Goal: Transaction & Acquisition: Purchase product/service

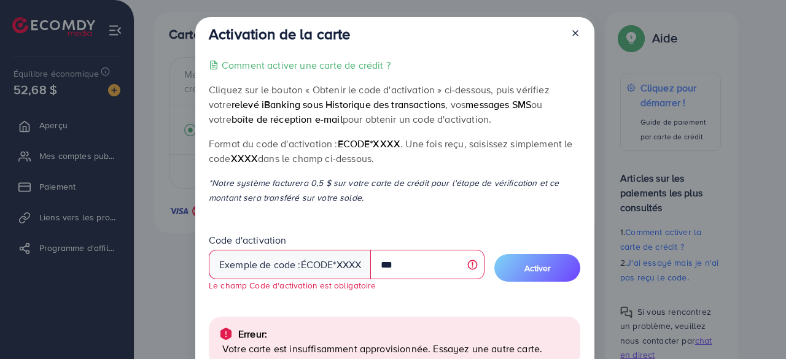
scroll to position [134, 0]
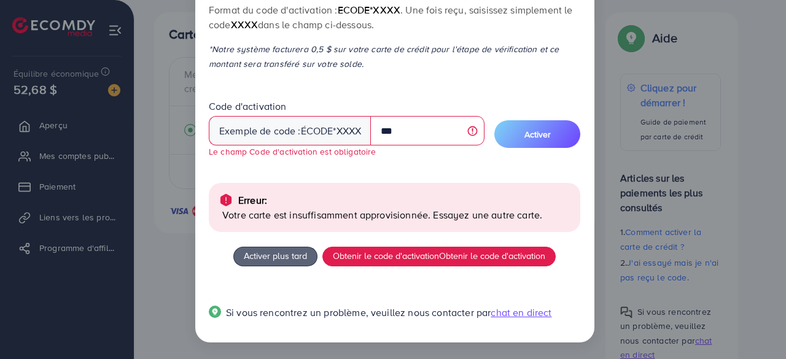
click at [168, 67] on div "Activation de la carte Comment activer une carte de crédit ? Cliquez sur le bou…" at bounding box center [393, 179] width 786 height 359
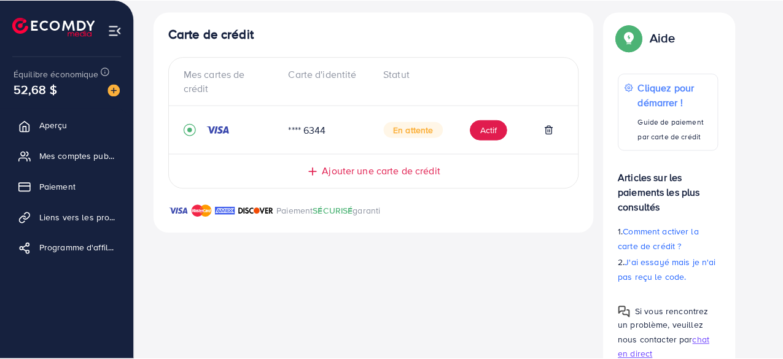
scroll to position [70, 0]
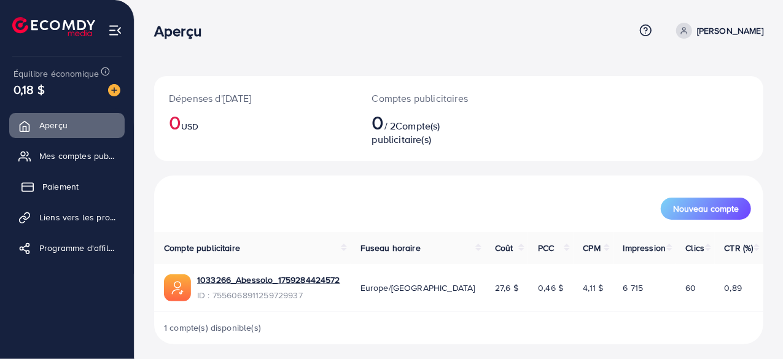
click at [64, 188] on font "Paiement" at bounding box center [60, 187] width 36 height 12
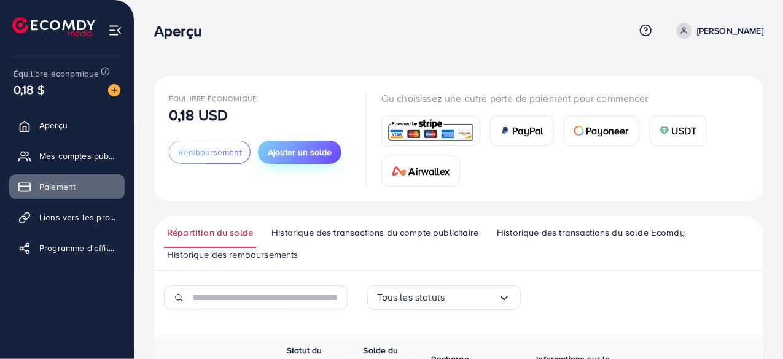
click at [310, 155] on font "Ajouter un solde" at bounding box center [300, 152] width 64 height 12
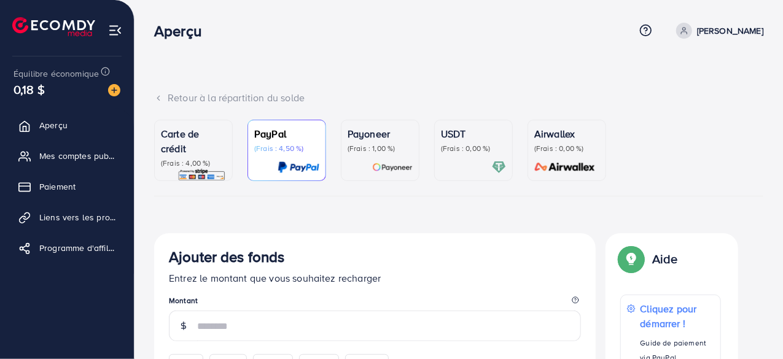
click at [200, 163] on font "(Frais : 4,00 %)" at bounding box center [186, 163] width 50 height 10
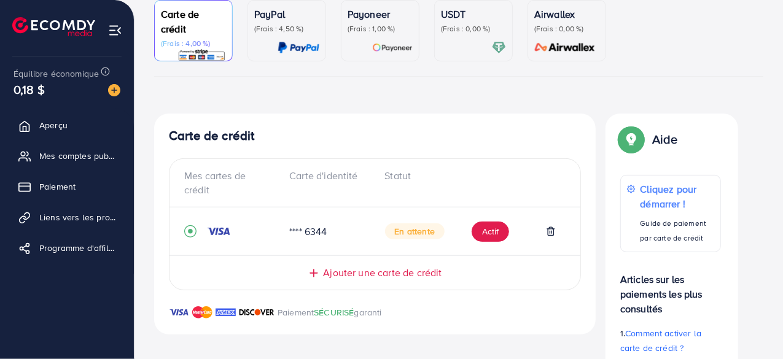
scroll to position [121, 0]
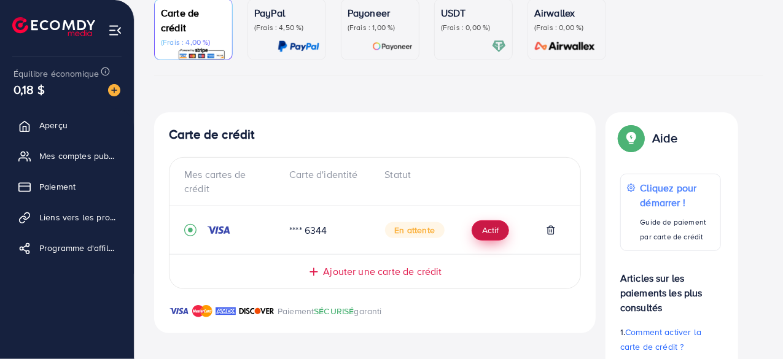
click at [482, 229] on font "Actif" at bounding box center [490, 231] width 17 height 12
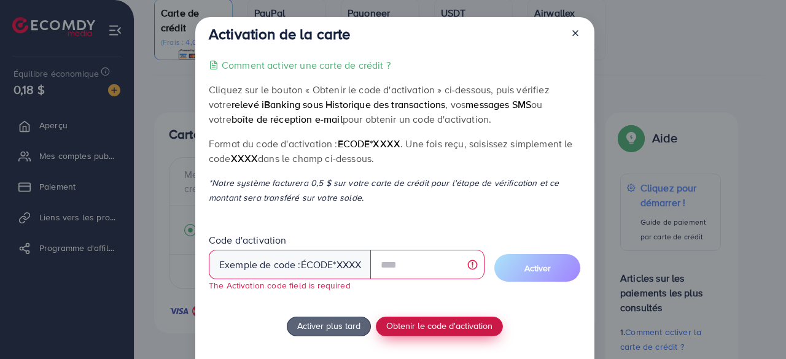
click at [456, 313] on div "Comment activer une carte de crédit ? Cliquez sur le bouton « Obtenir le code d…" at bounding box center [395, 231] width 372 height 347
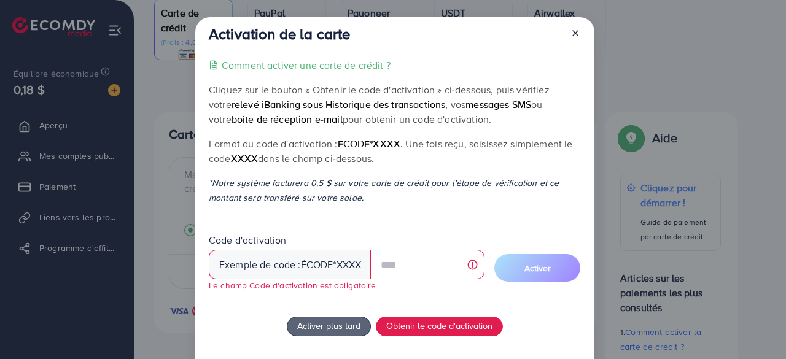
click at [578, 30] on icon at bounding box center [576, 33] width 10 height 10
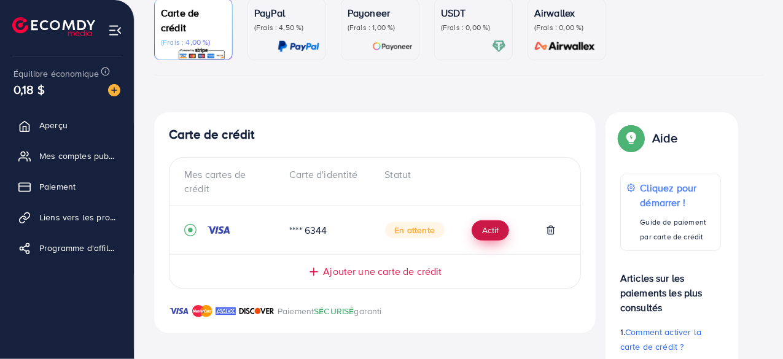
click at [495, 229] on font "Actif" at bounding box center [490, 231] width 17 height 12
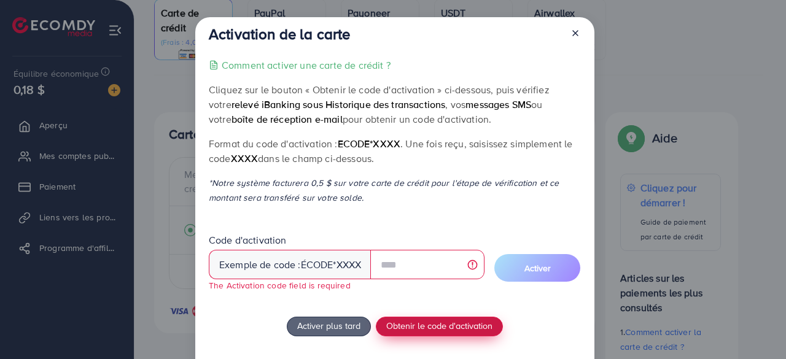
click at [443, 313] on div "Comment activer une carte de crédit ? Cliquez sur le bouton « Obtenir le code d…" at bounding box center [395, 231] width 372 height 347
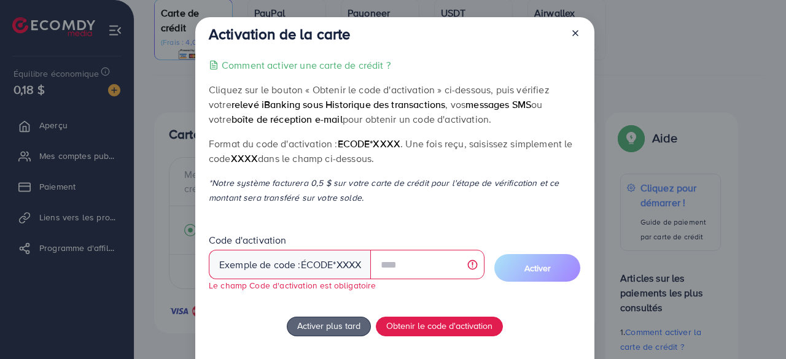
click at [573, 31] on line at bounding box center [575, 33] width 5 height 5
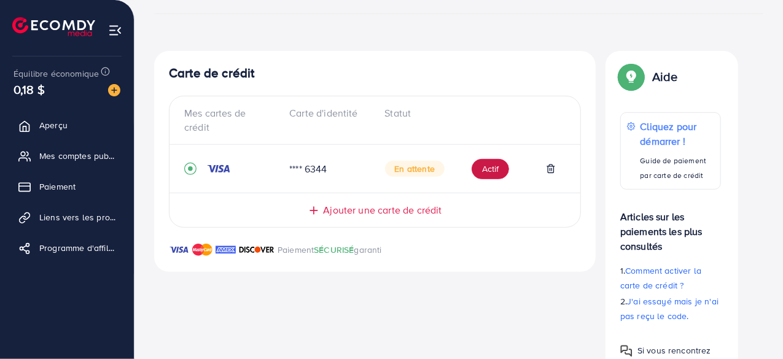
scroll to position [184, 0]
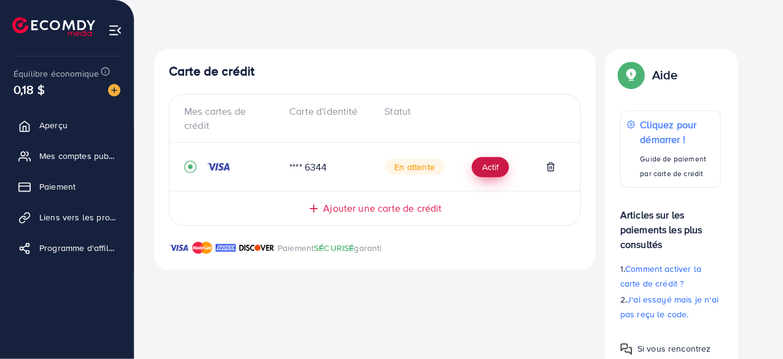
click at [497, 163] on font "Actif" at bounding box center [490, 168] width 17 height 12
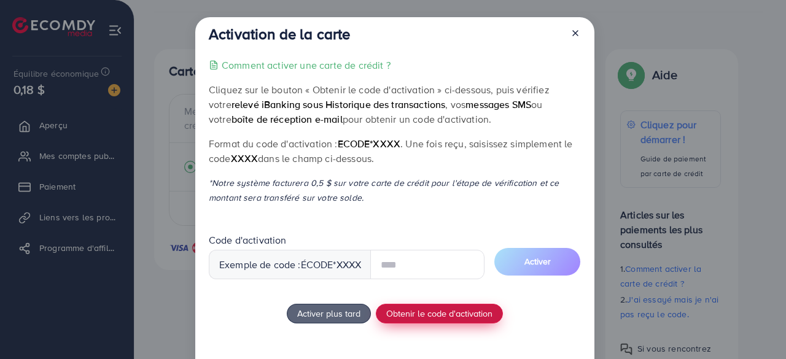
click at [450, 318] on button "Obtenir le code d'activation" at bounding box center [439, 314] width 127 height 20
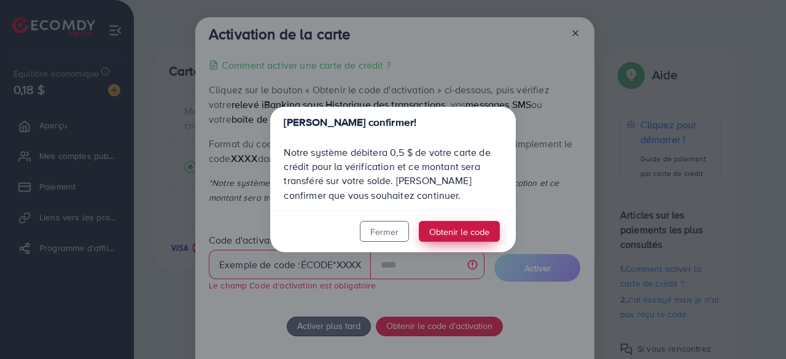
click at [464, 232] on font "Obtenir le code" at bounding box center [459, 231] width 60 height 13
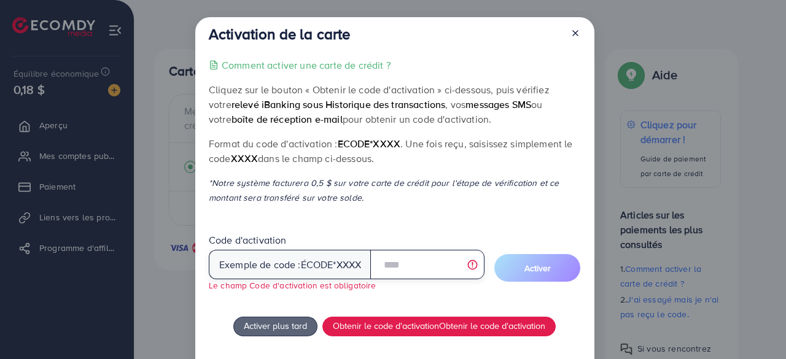
click at [403, 266] on input "text" at bounding box center [427, 264] width 114 height 29
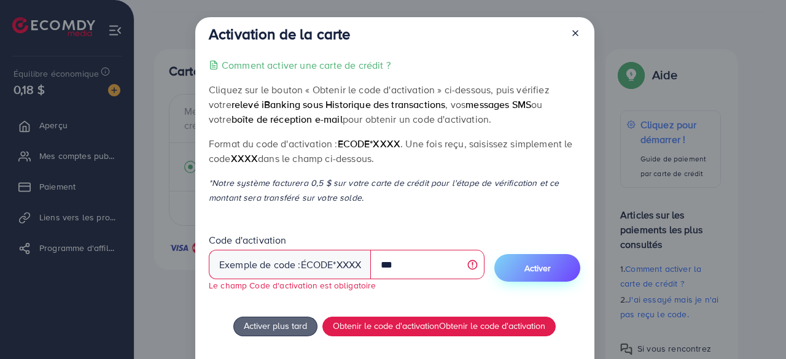
click at [555, 270] on button "Activer" at bounding box center [537, 268] width 86 height 28
click at [537, 266] on font "Activer" at bounding box center [538, 268] width 26 height 12
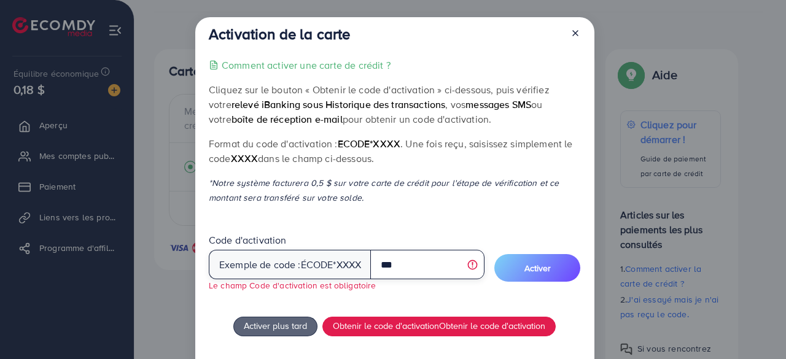
click at [432, 265] on input "***" at bounding box center [427, 264] width 114 height 29
type input "*"
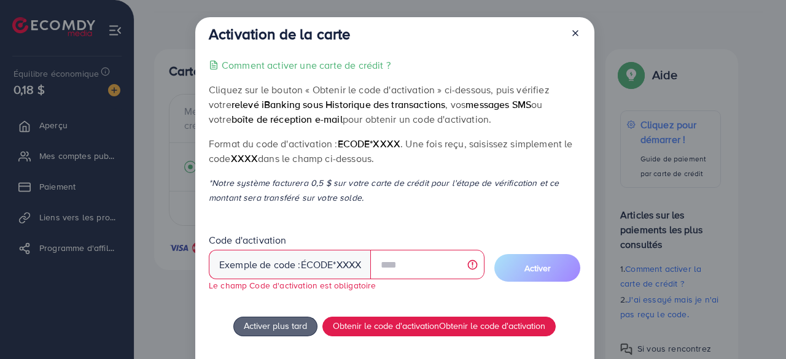
click at [343, 122] on font "pour obtenir un code d'activation." at bounding box center [417, 119] width 149 height 14
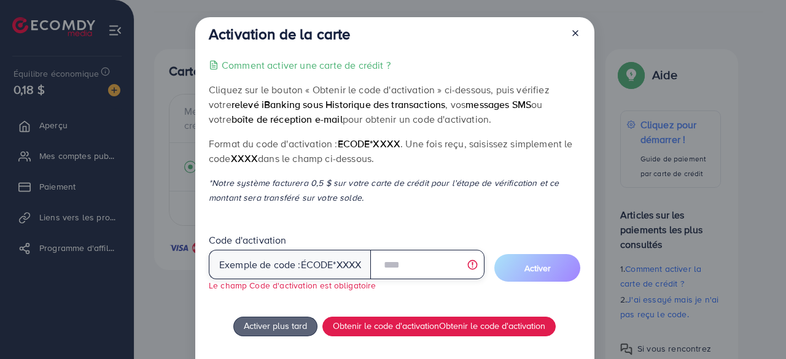
click at [421, 259] on input "text" at bounding box center [427, 264] width 114 height 29
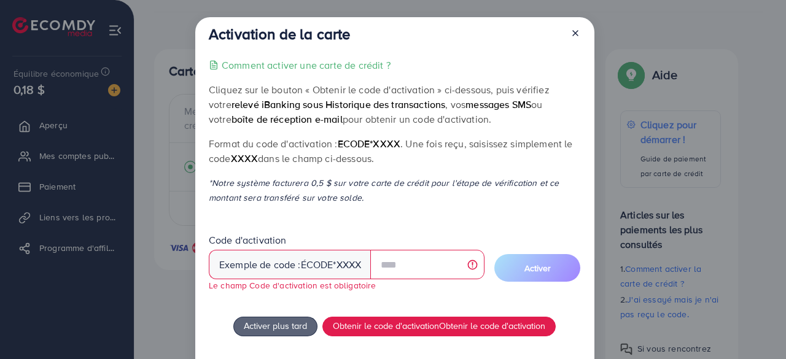
click at [573, 31] on icon at bounding box center [576, 33] width 10 height 10
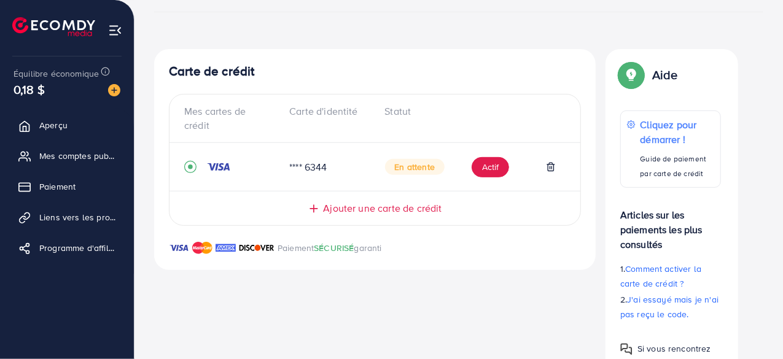
click at [357, 205] on font "Ajouter une carte de crédit" at bounding box center [382, 208] width 119 height 14
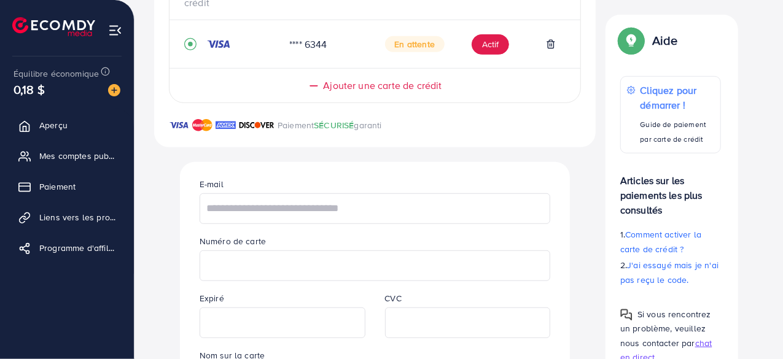
scroll to position [332, 0]
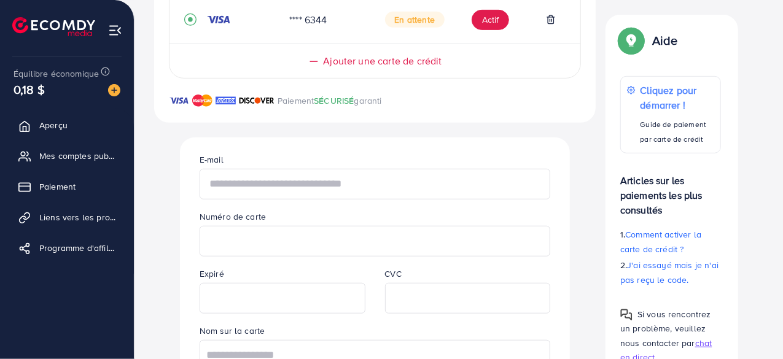
click at [290, 184] on input "text" at bounding box center [375, 184] width 351 height 31
type input "**********"
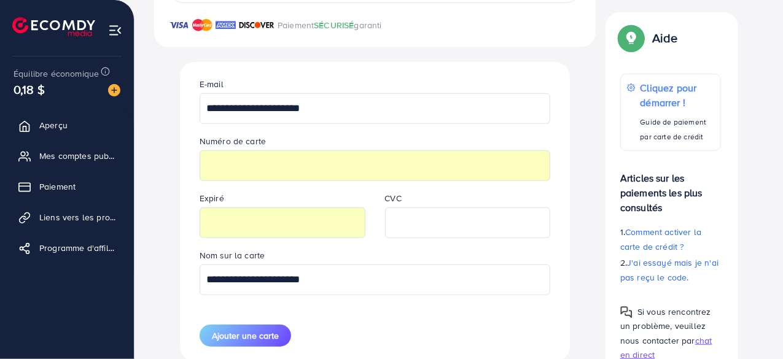
scroll to position [442, 0]
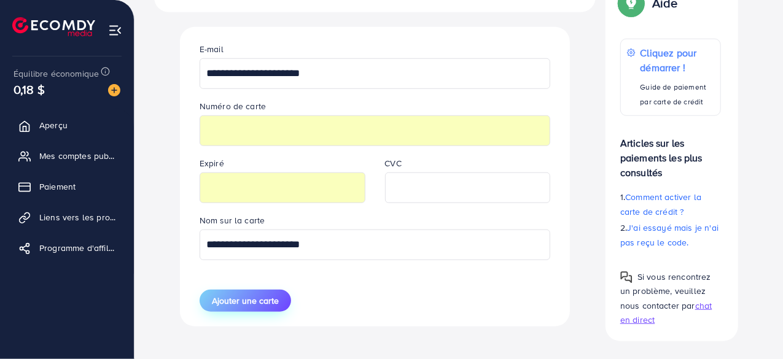
click at [252, 298] on font "Ajouter une carte" at bounding box center [245, 301] width 67 height 12
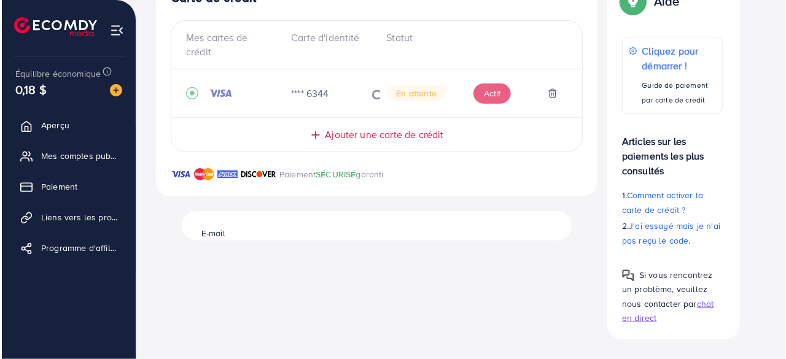
scroll to position [257, 0]
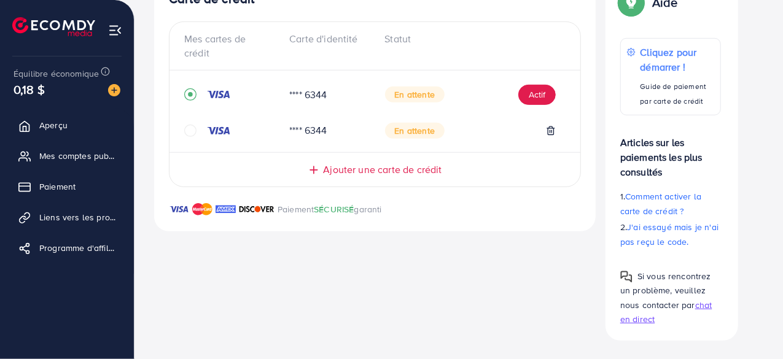
click at [190, 131] on icon "cercle" at bounding box center [190, 131] width 12 height 12
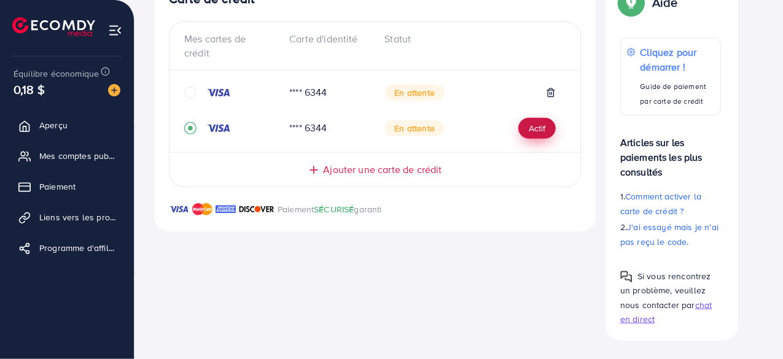
click at [539, 131] on font "Actif" at bounding box center [537, 129] width 17 height 12
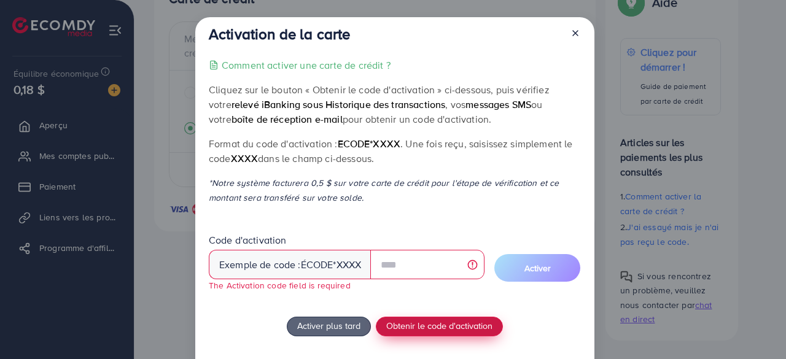
click at [429, 321] on button "Obtenir le code d'activation" at bounding box center [439, 327] width 127 height 20
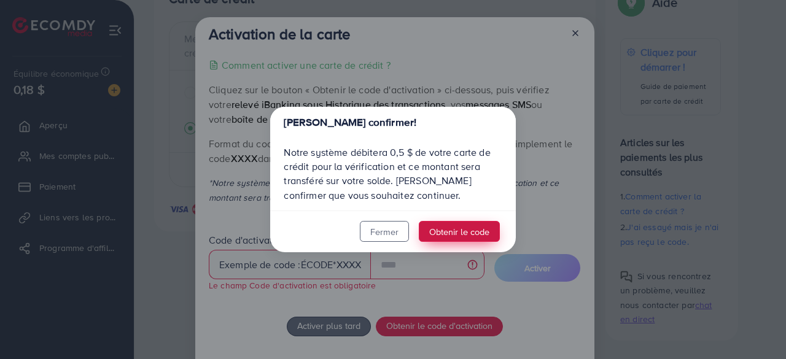
click at [460, 230] on font "Obtenir le code" at bounding box center [459, 231] width 60 height 13
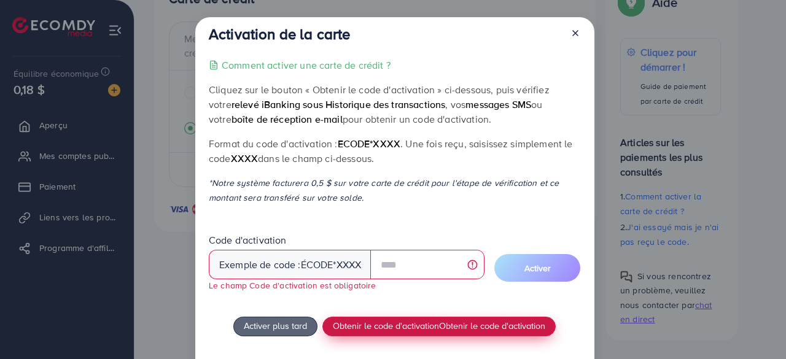
click at [384, 327] on font "Obtenir le code d'activation" at bounding box center [386, 325] width 106 height 13
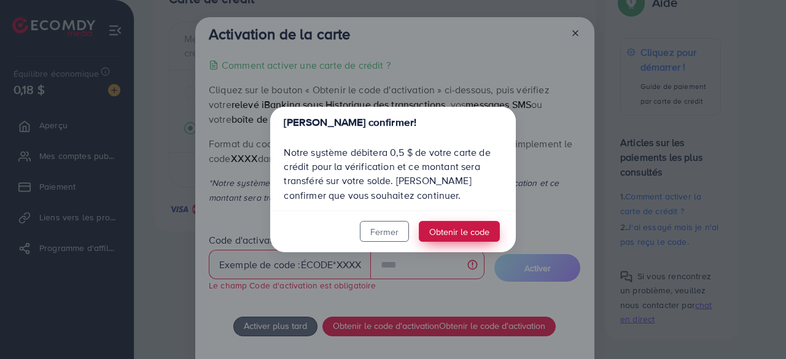
click at [457, 229] on font "Obtenir le code" at bounding box center [459, 231] width 60 height 13
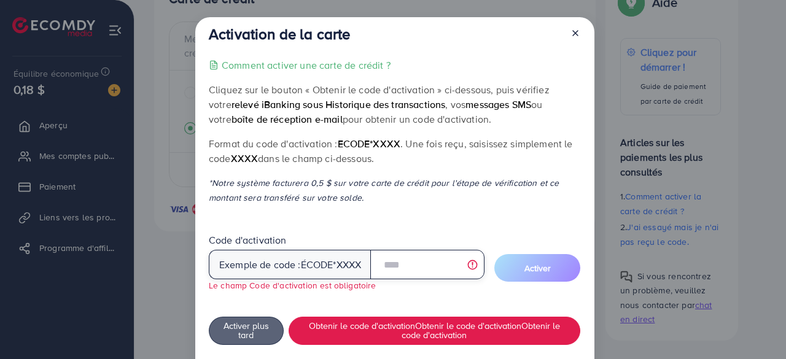
click at [428, 267] on input "text" at bounding box center [427, 264] width 114 height 29
